Goal: Task Accomplishment & Management: Use online tool/utility

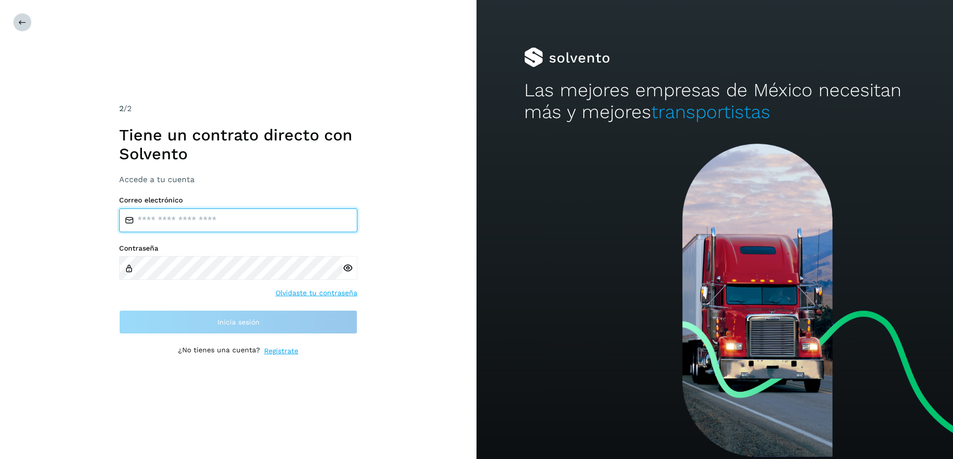
type input "**********"
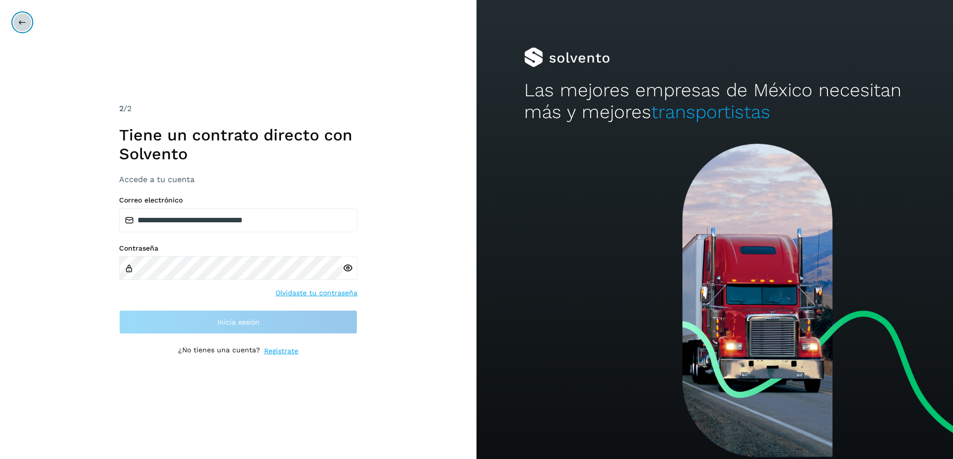
click at [25, 18] on icon at bounding box center [22, 22] width 8 height 8
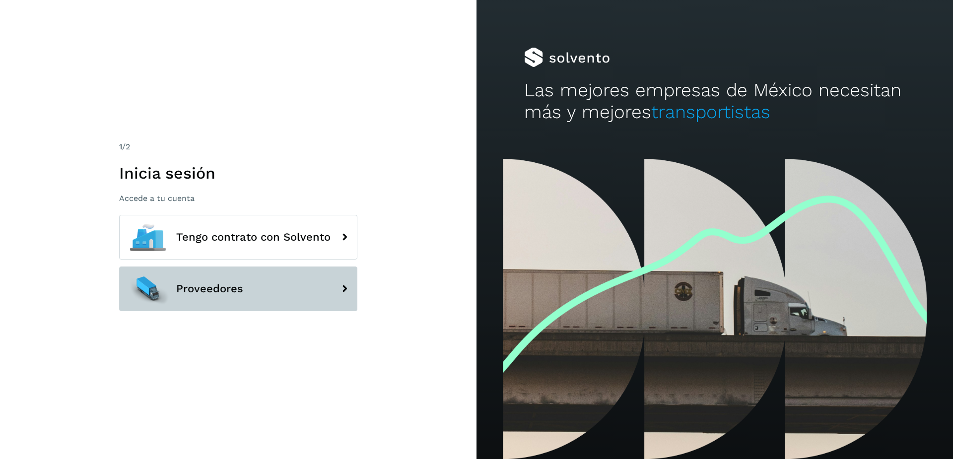
click at [215, 280] on button "Proveedores" at bounding box center [238, 288] width 238 height 45
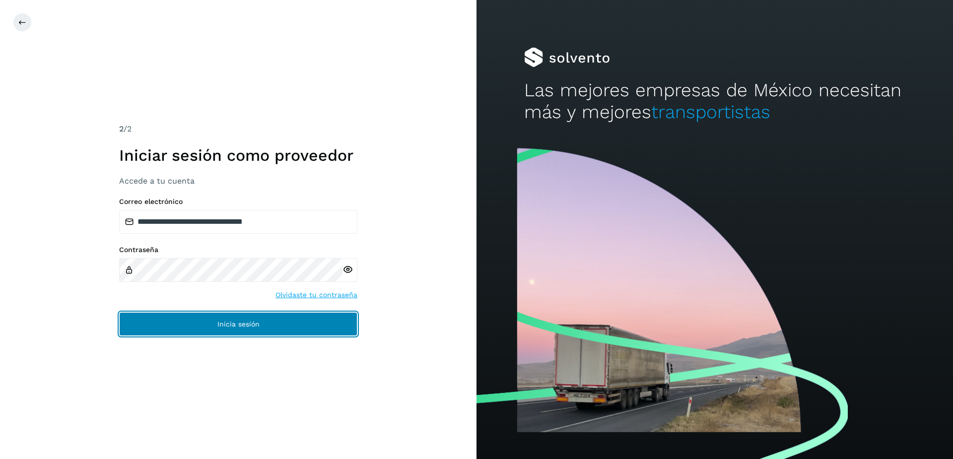
click at [234, 323] on span "Inicia sesión" at bounding box center [238, 324] width 42 height 7
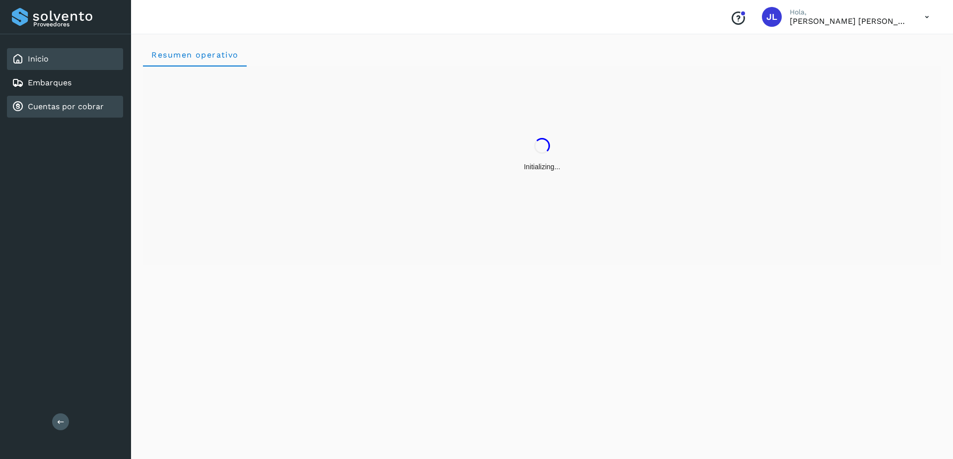
click at [78, 102] on div "Cuentas por cobrar" at bounding box center [65, 107] width 116 height 22
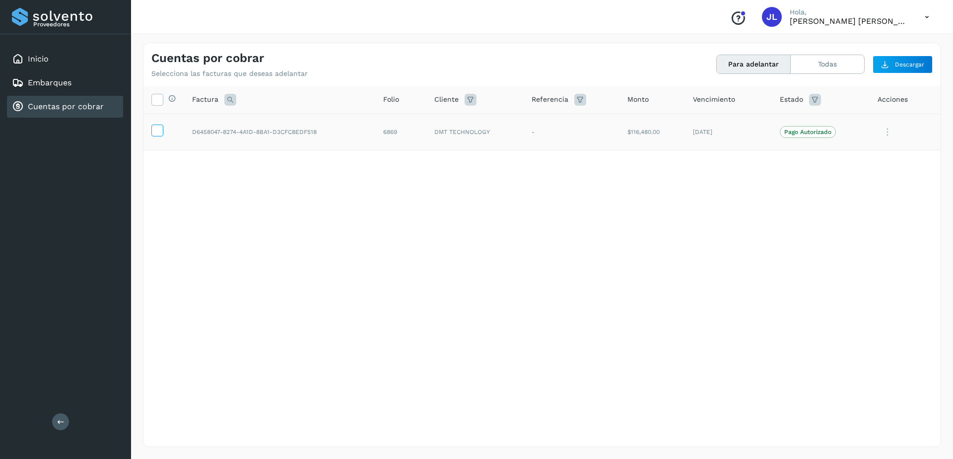
drag, startPoint x: 150, startPoint y: 129, endPoint x: 162, endPoint y: 130, distance: 12.0
click at [151, 130] on td at bounding box center [163, 132] width 41 height 37
click at [160, 132] on icon at bounding box center [157, 130] width 10 height 10
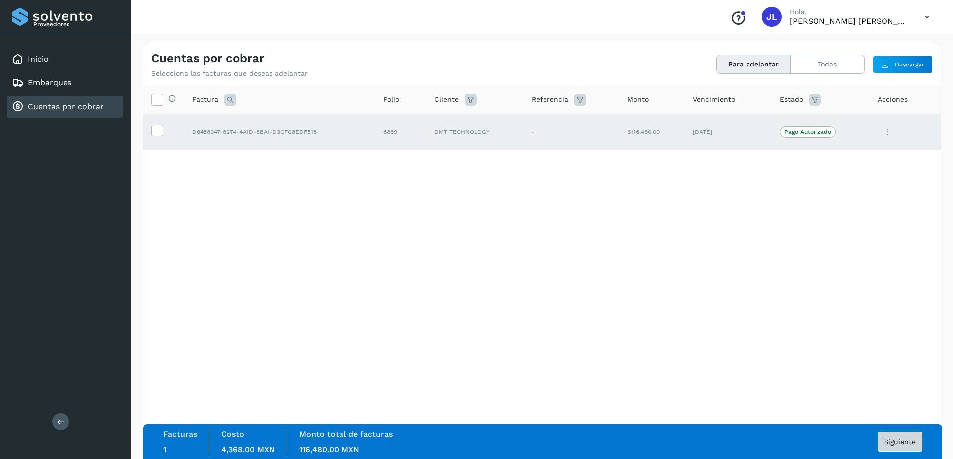
click at [895, 442] on span "Siguiente" at bounding box center [900, 441] width 32 height 7
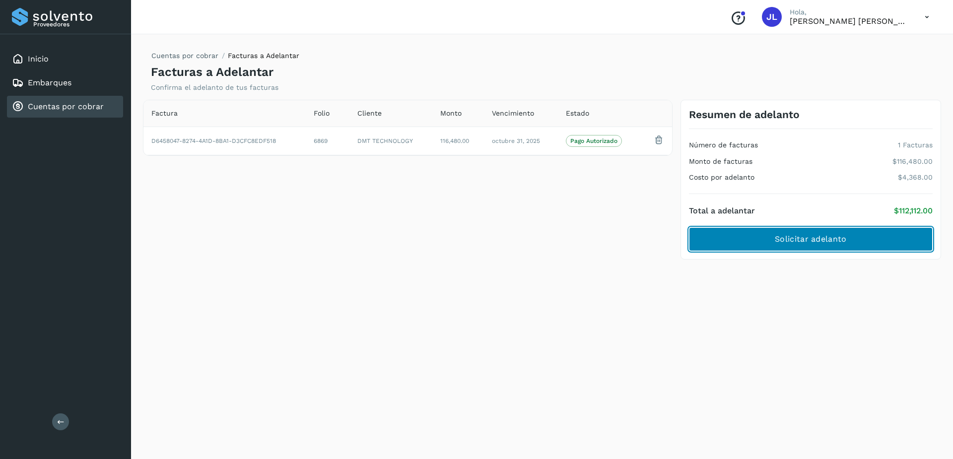
click at [812, 237] on span "Solicitar adelanto" at bounding box center [810, 239] width 71 height 11
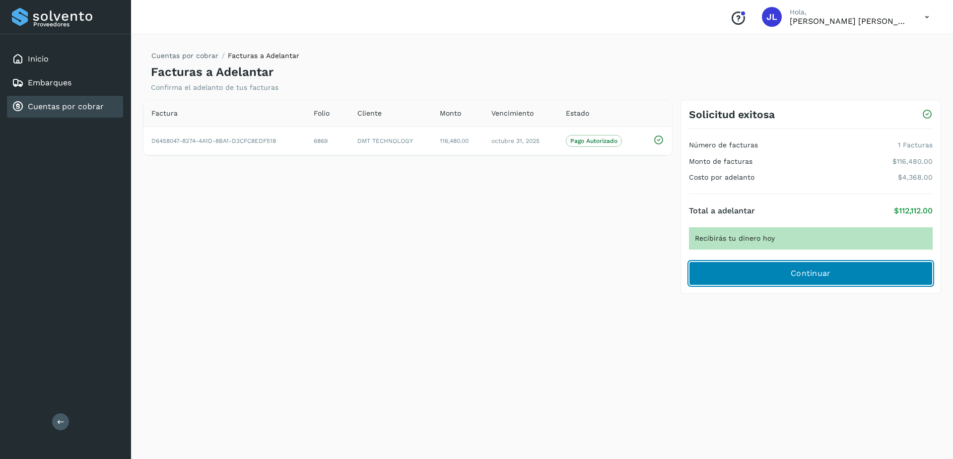
click at [805, 279] on span "Continuar" at bounding box center [810, 273] width 40 height 11
